Goal: Find specific page/section: Find specific page/section

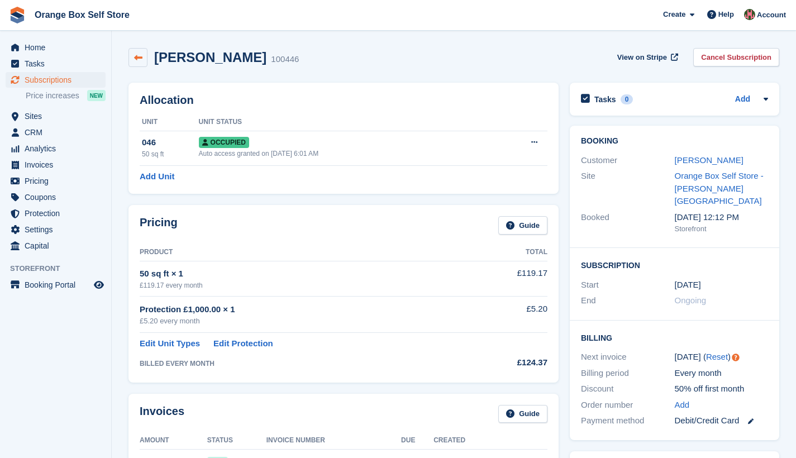
click at [140, 60] on icon at bounding box center [138, 58] width 8 height 8
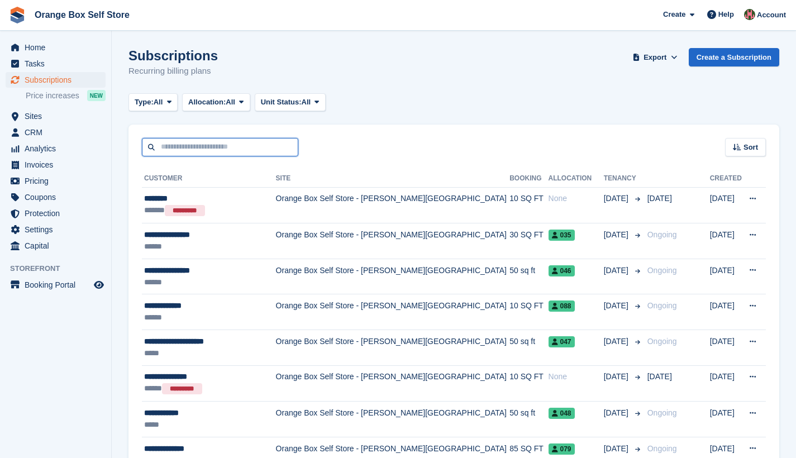
click at [196, 147] on input "text" at bounding box center [220, 147] width 156 height 18
type input "*****"
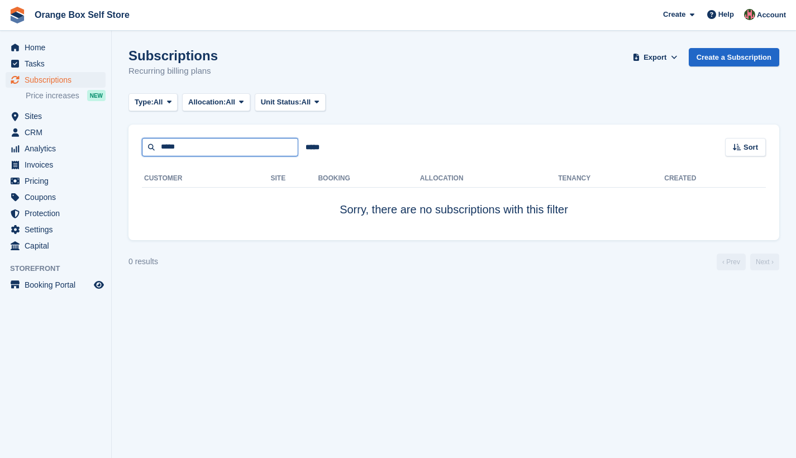
click at [194, 148] on input "*****" at bounding box center [220, 147] width 156 height 18
type input "*"
click at [42, 167] on span "Invoices" at bounding box center [58, 165] width 67 height 16
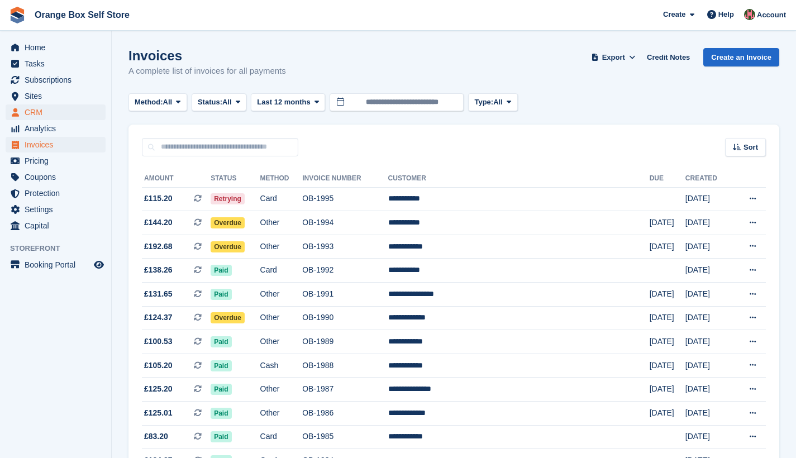
click at [36, 111] on span "CRM" at bounding box center [58, 112] width 67 height 16
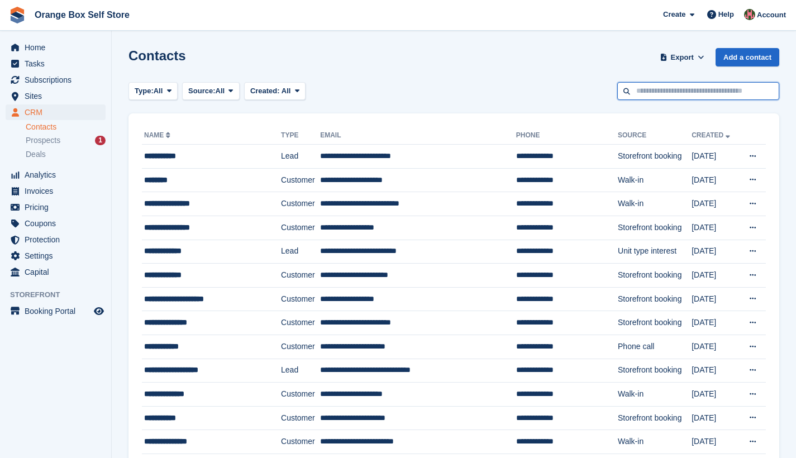
click at [663, 95] on input "text" at bounding box center [698, 91] width 162 height 18
type input "*"
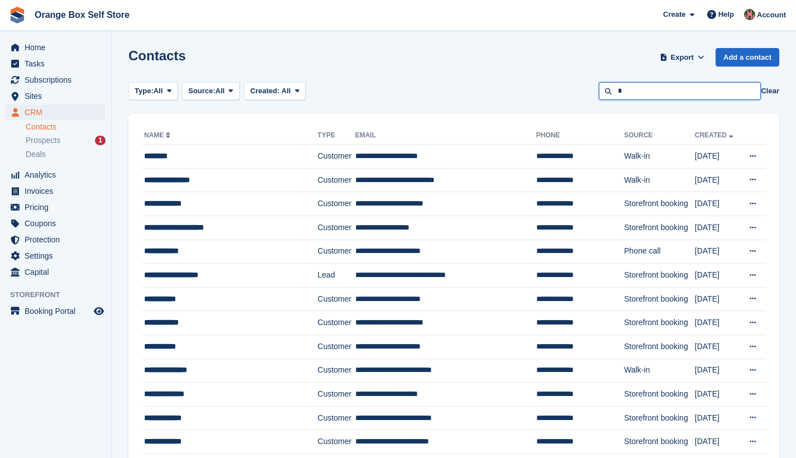
click at [643, 94] on input "*" at bounding box center [680, 91] width 162 height 18
click at [39, 50] on span "Home" at bounding box center [58, 48] width 67 height 16
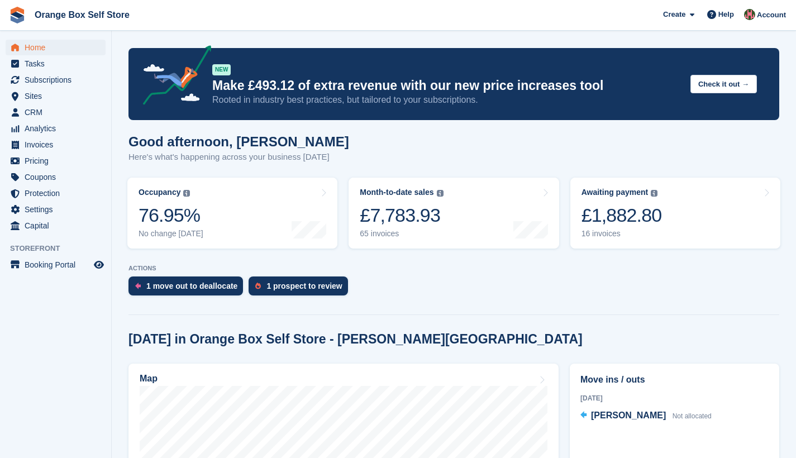
scroll to position [235, 0]
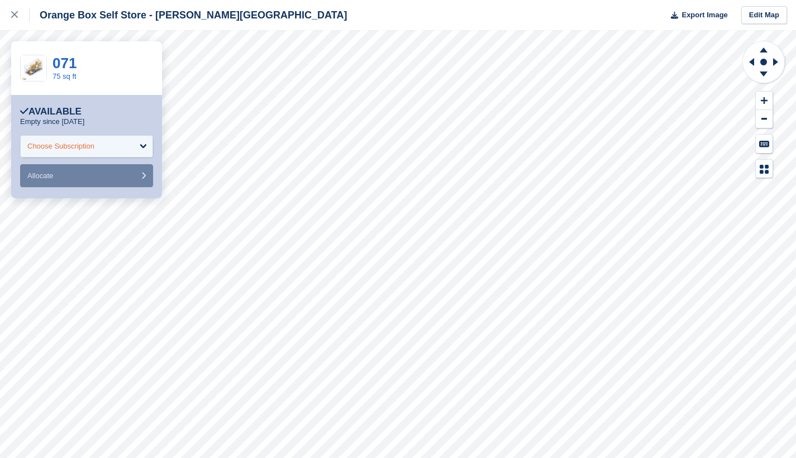
click at [145, 146] on div "Choose Subscription" at bounding box center [86, 146] width 133 height 22
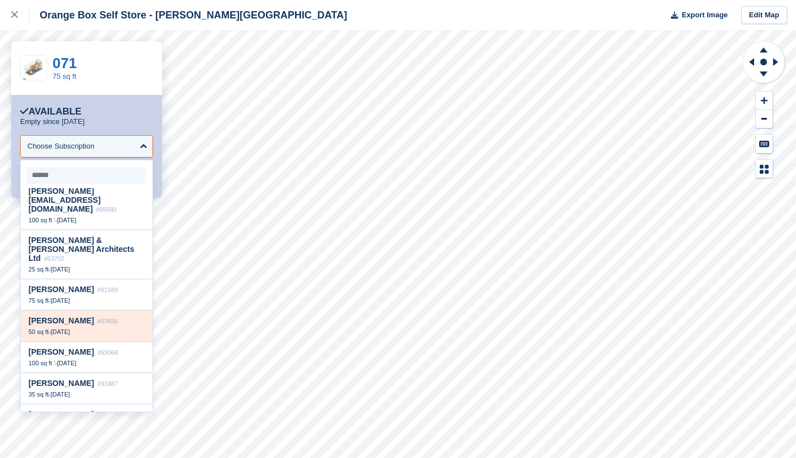
scroll to position [39, 0]
